Goal: Navigation & Orientation: Find specific page/section

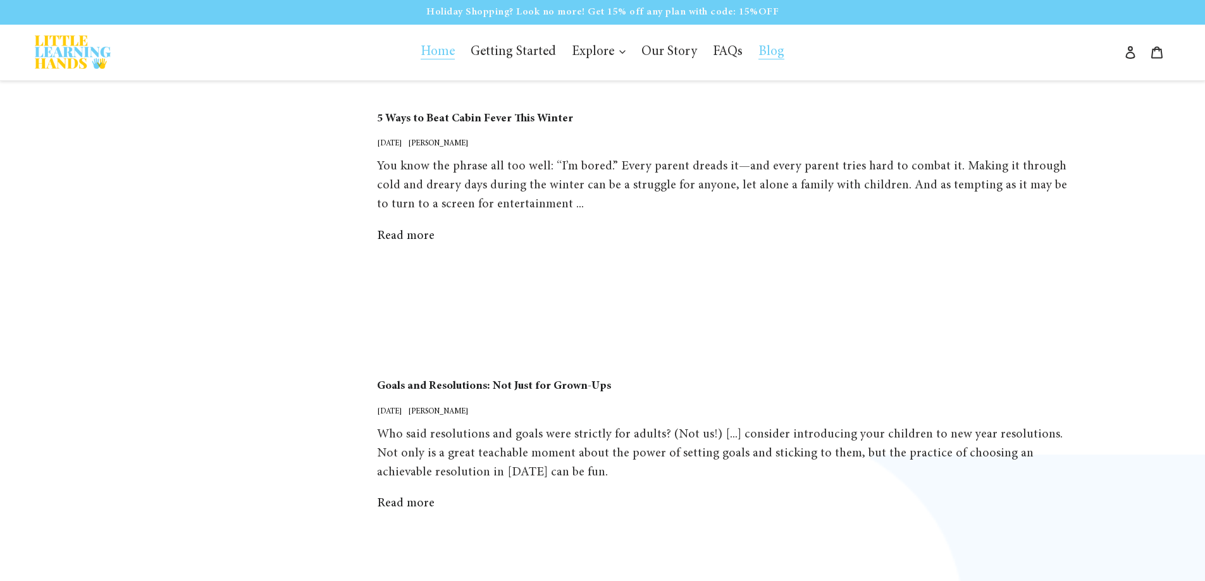
click at [448, 53] on span "Home" at bounding box center [438, 53] width 34 height 14
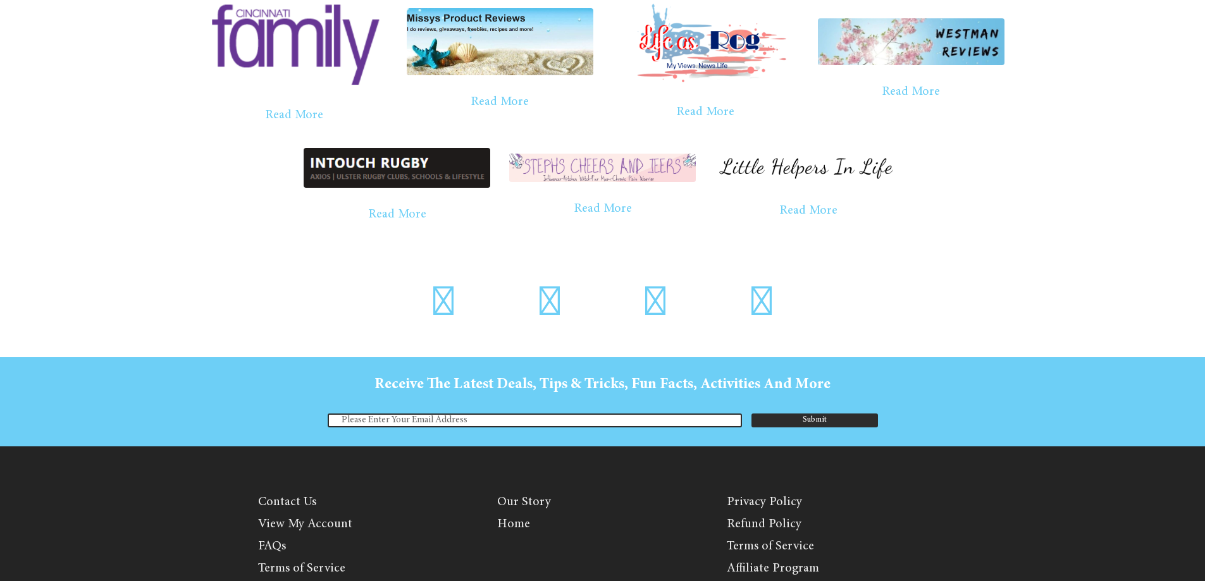
scroll to position [3598, 0]
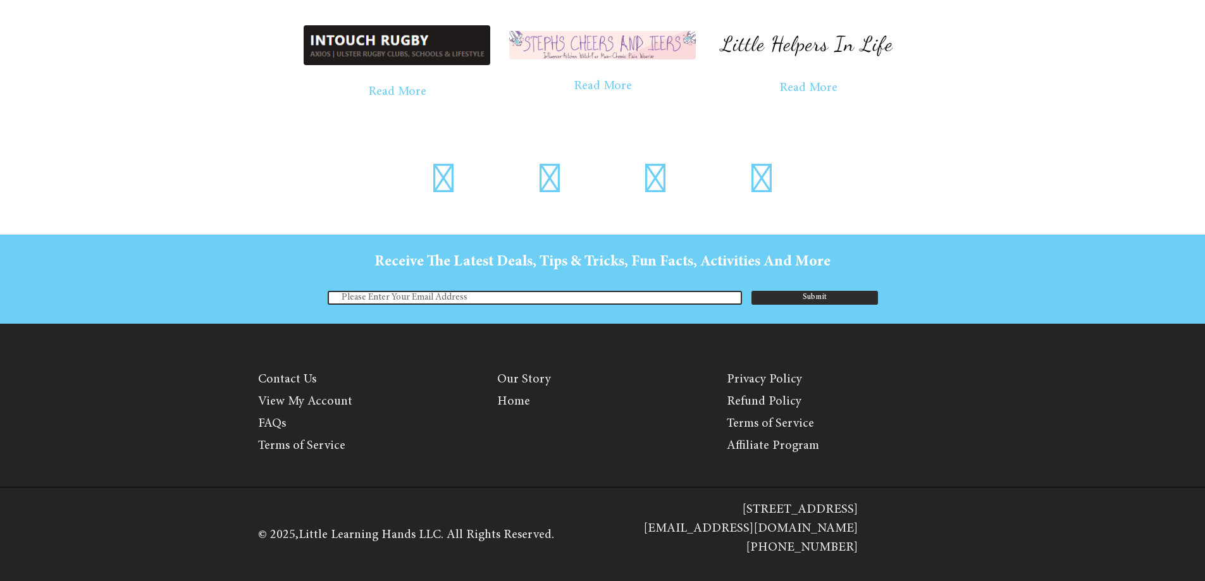
drag, startPoint x: 651, startPoint y: 506, endPoint x: 836, endPoint y: 508, distance: 184.7
click at [836, 508] on p "4548 Cornell Rd Blue Ash OH 45241 hello@littlelearninghands.com 1-513-549-2033" at bounding box center [750, 528] width 214 height 57
copy p "[STREET_ADDRESS]"
click at [510, 383] on link "Our Story" at bounding box center [524, 379] width 54 height 13
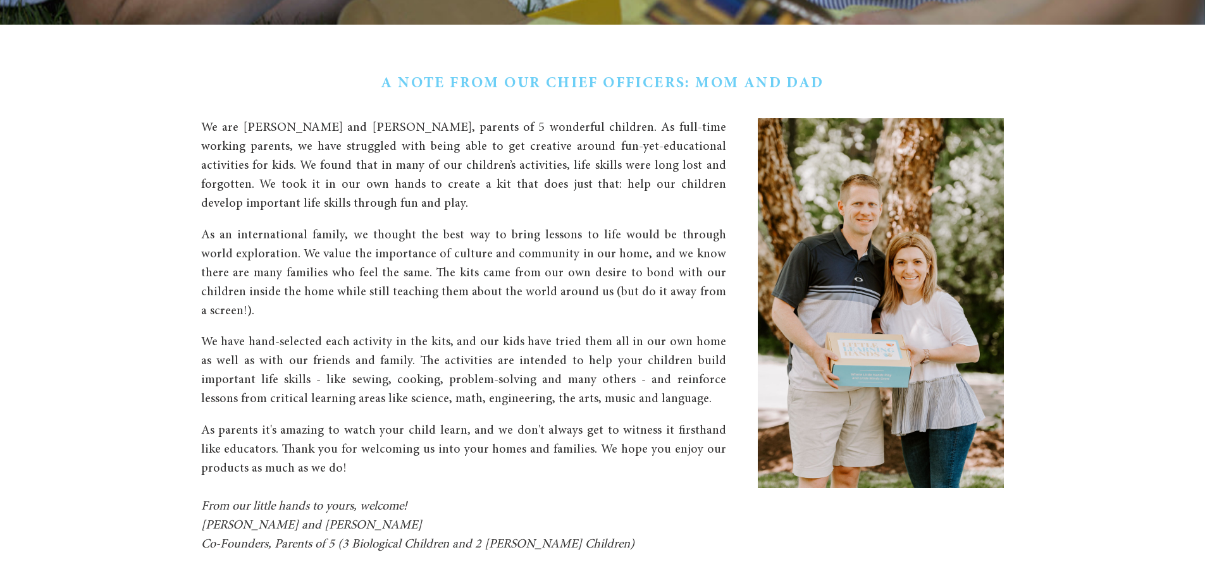
scroll to position [439, 0]
